Goal: Task Accomplishment & Management: Complete application form

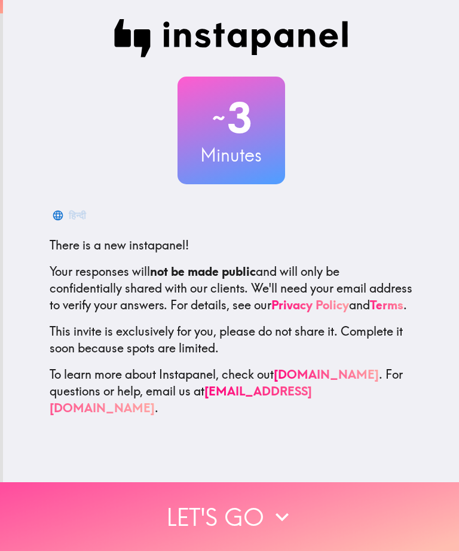
click at [274, 523] on icon "button" at bounding box center [282, 516] width 26 height 26
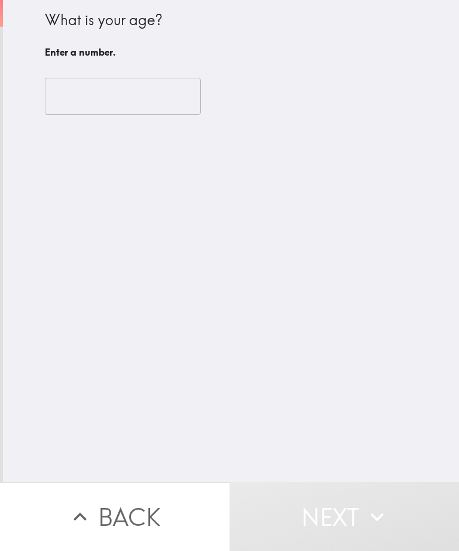
click at [158, 96] on input "number" at bounding box center [123, 96] width 156 height 37
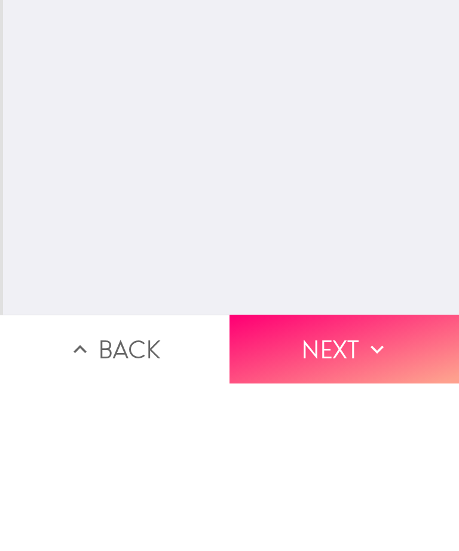
type input "75"
click at [339, 482] on button "Next" at bounding box center [345, 516] width 230 height 69
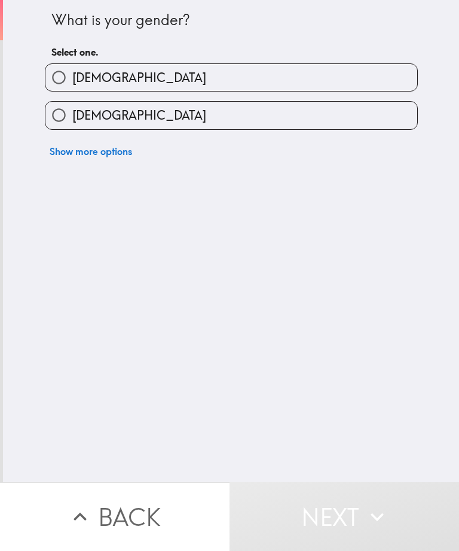
click at [59, 71] on input "[DEMOGRAPHIC_DATA]" at bounding box center [58, 77] width 27 height 27
radio input "true"
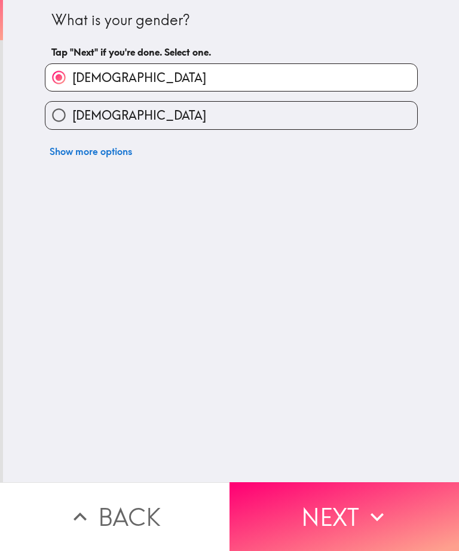
click at [350, 520] on button "Next" at bounding box center [345, 516] width 230 height 69
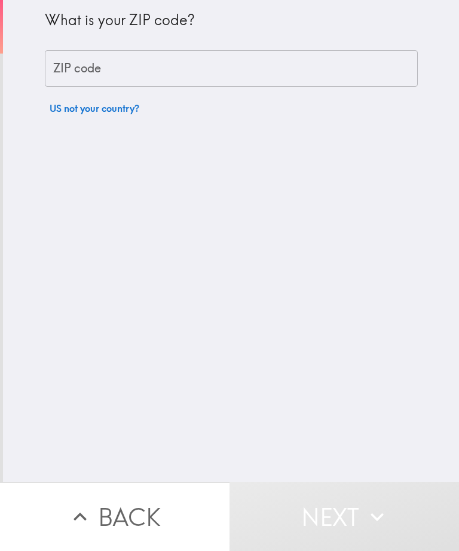
click at [247, 74] on input "ZIP code" at bounding box center [231, 68] width 373 height 37
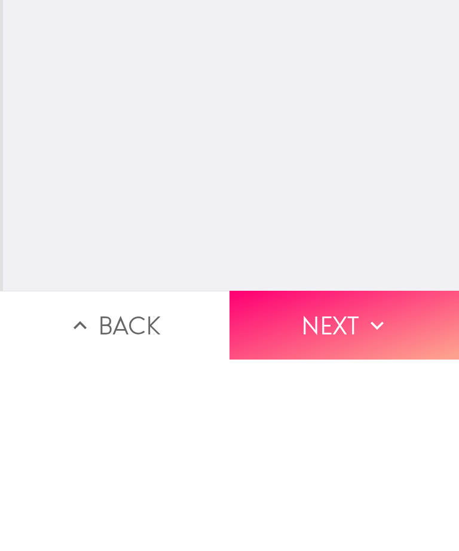
type input "80921"
click at [377, 512] on icon "button" at bounding box center [377, 516] width 13 height 8
